Goal: Task Accomplishment & Management: Manage account settings

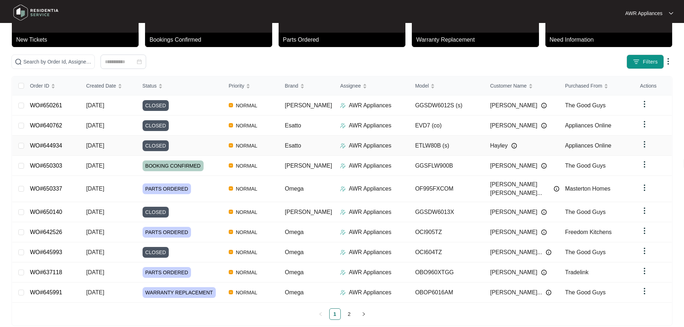
scroll to position [42, 0]
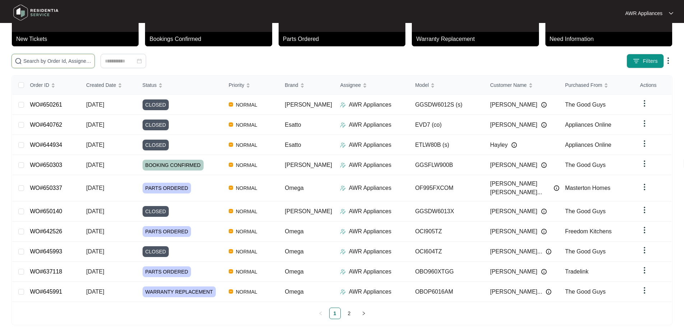
click at [34, 62] on input "text" at bounding box center [57, 61] width 68 height 8
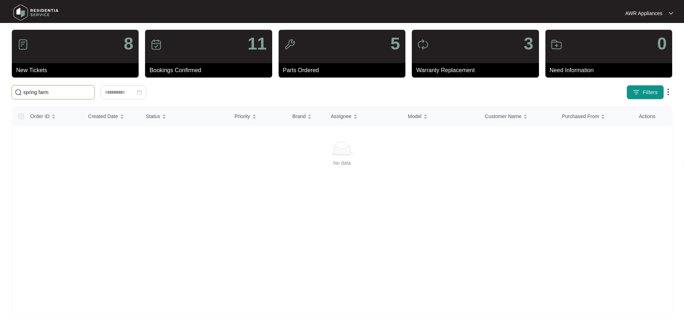
type input "spring farm"
click at [20, 13] on img at bounding box center [36, 13] width 50 height 22
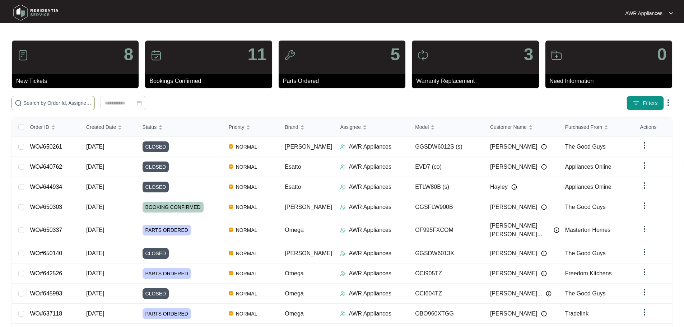
paste input "ODW700X"
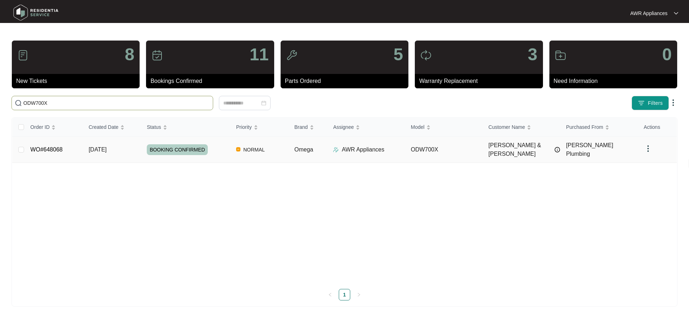
type input "ODW700X"
click at [106, 146] on span "03/10/2025" at bounding box center [98, 149] width 18 height 6
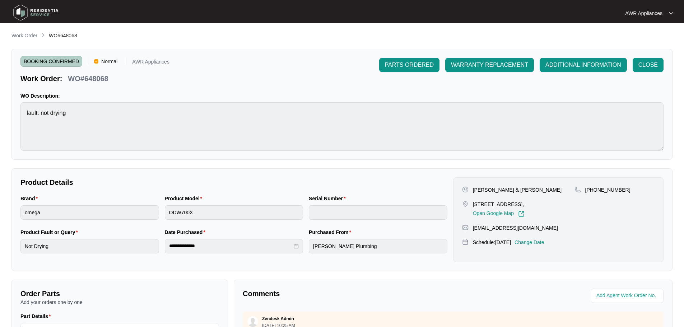
click at [538, 243] on p "Change Date" at bounding box center [529, 242] width 30 height 7
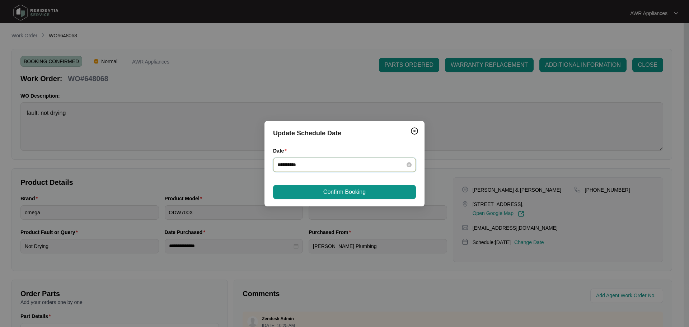
click at [358, 163] on input "**********" at bounding box center [340, 165] width 126 height 8
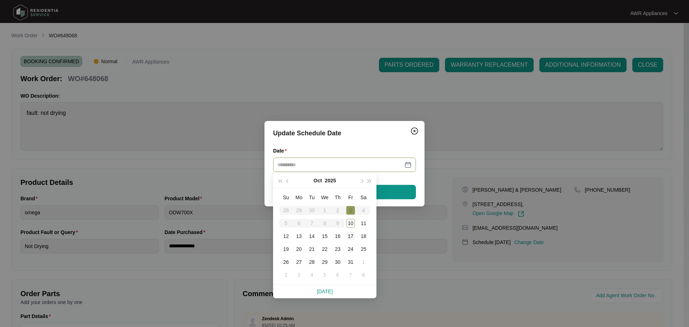
click at [350, 234] on div "17" at bounding box center [350, 236] width 9 height 9
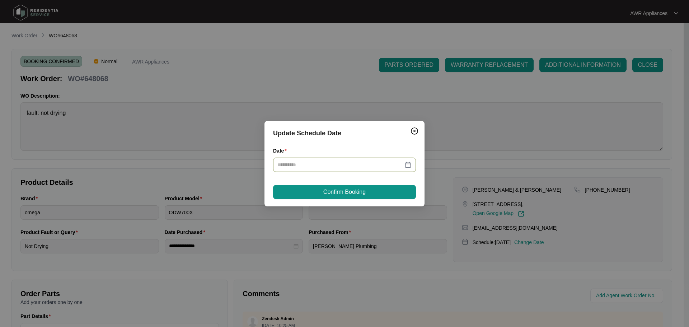
type input "**********"
click at [347, 193] on span "Confirm Booking" at bounding box center [344, 192] width 42 height 9
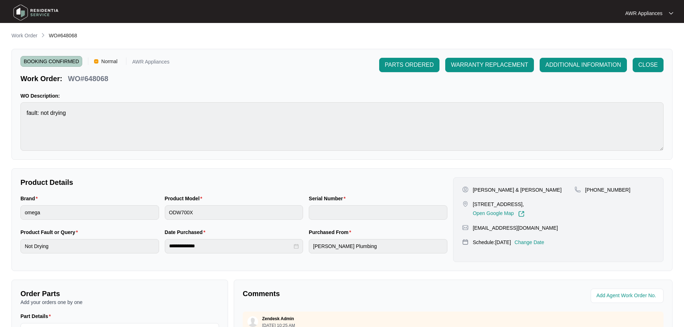
click at [23, 11] on img at bounding box center [36, 13] width 50 height 22
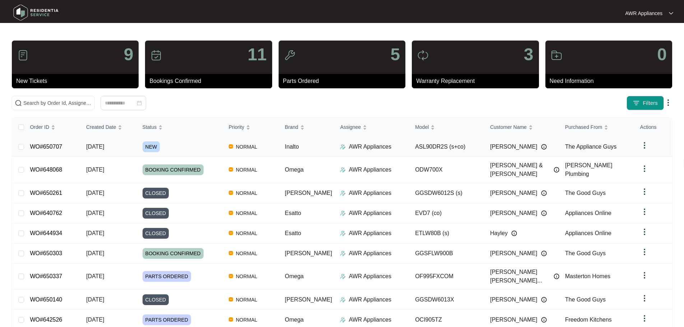
click at [99, 146] on span "10/10/2025" at bounding box center [95, 147] width 18 height 6
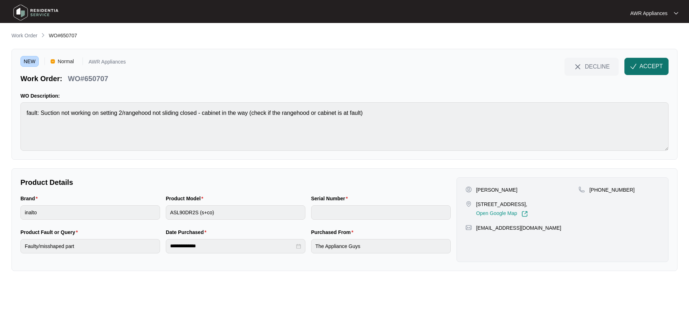
click at [650, 66] on span "ACCEPT" at bounding box center [651, 66] width 23 height 9
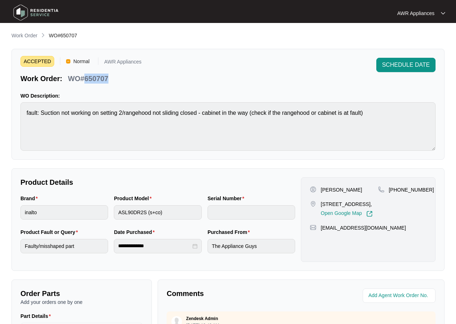
drag, startPoint x: 84, startPoint y: 78, endPoint x: 108, endPoint y: 76, distance: 24.1
click at [108, 76] on p "WO#650707" at bounding box center [88, 79] width 40 height 10
copy p "650707"
click at [22, 13] on img at bounding box center [36, 13] width 50 height 22
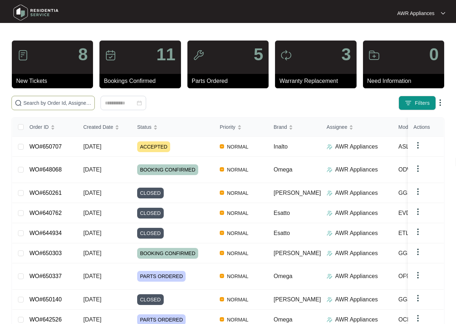
click at [33, 103] on input "text" at bounding box center [57, 103] width 68 height 8
paste input "ODW700X"
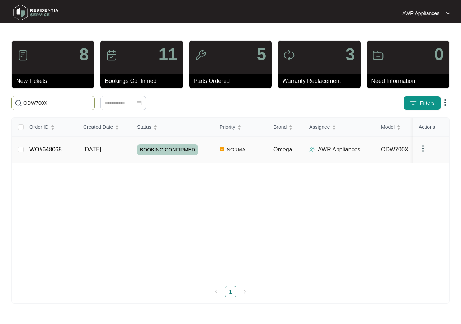
type input "ODW700X"
click at [92, 148] on span "03/10/2025" at bounding box center [92, 149] width 18 height 6
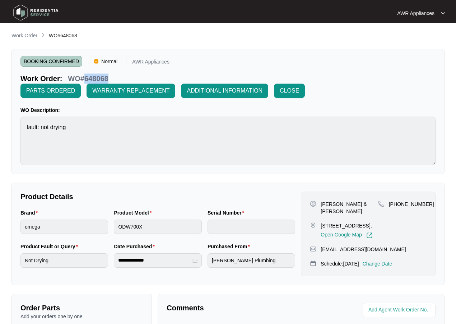
drag, startPoint x: 84, startPoint y: 78, endPoint x: 108, endPoint y: 77, distance: 23.7
click at [108, 77] on p "WO#648068" at bounding box center [88, 79] width 40 height 10
copy p "648068"
click at [20, 10] on img at bounding box center [36, 13] width 50 height 22
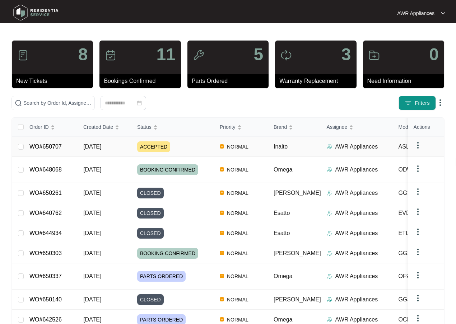
click at [80, 148] on td "10/10/2025" at bounding box center [105, 147] width 54 height 20
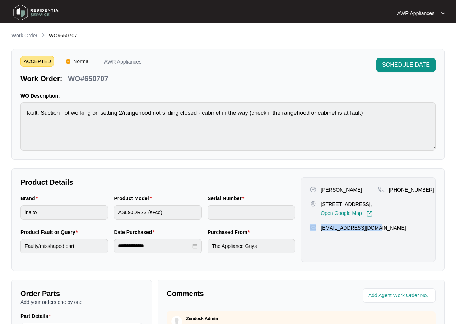
drag, startPoint x: 318, startPoint y: 234, endPoint x: 376, endPoint y: 234, distance: 57.8
click at [376, 232] on div "gregperi@outlook.com" at bounding box center [368, 227] width 117 height 7
copy div "gregperi@outlook.com"
drag, startPoint x: 397, startPoint y: 188, endPoint x: 425, endPoint y: 186, distance: 28.5
click at [425, 186] on div "+61418949099" at bounding box center [402, 189] width 48 height 7
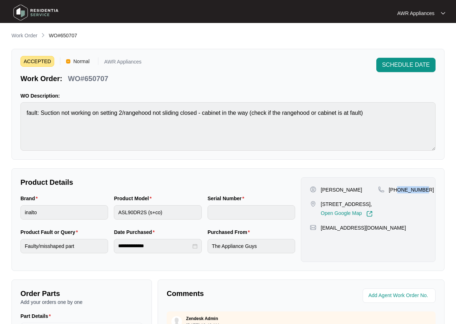
copy p "418949099"
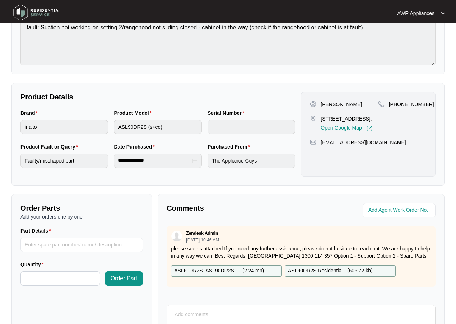
scroll to position [108, 0]
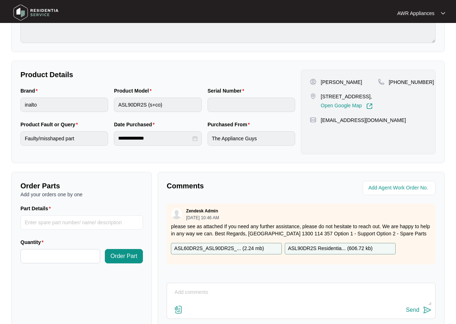
click at [200, 248] on p "ASL60DR2S_ASL90DR2S_... ( 2.24 mb )" at bounding box center [219, 249] width 90 height 8
click at [324, 248] on p "ASL90DR2S Residentia... ( 606.72 kb )" at bounding box center [330, 249] width 85 height 8
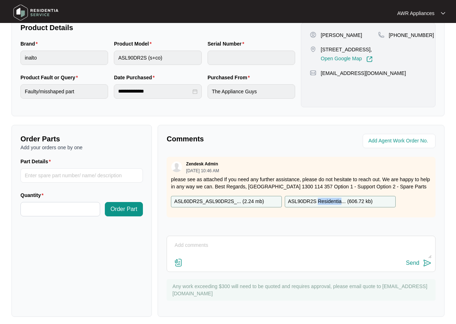
scroll to position [159, 0]
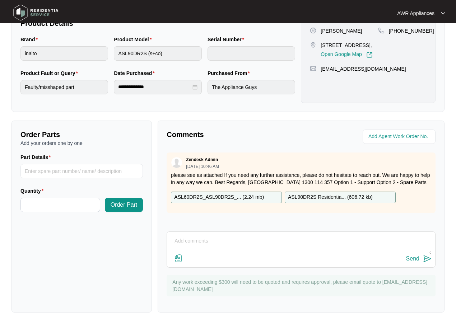
click at [450, 82] on main "**********" at bounding box center [228, 82] width 456 height 483
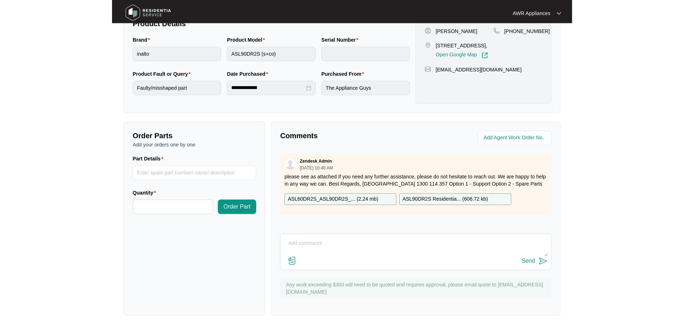
scroll to position [149, 0]
